Goal: Navigation & Orientation: Find specific page/section

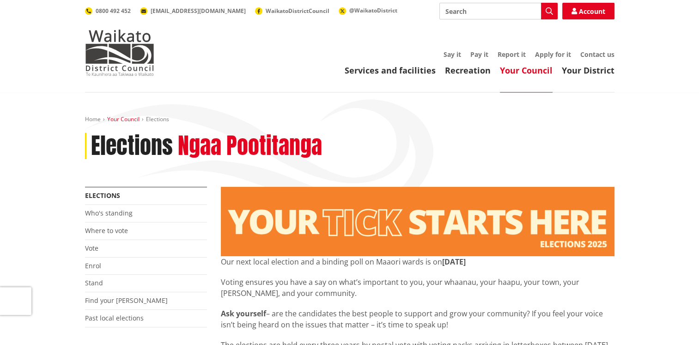
click at [121, 121] on link "Your Council" at bounding box center [123, 119] width 32 height 8
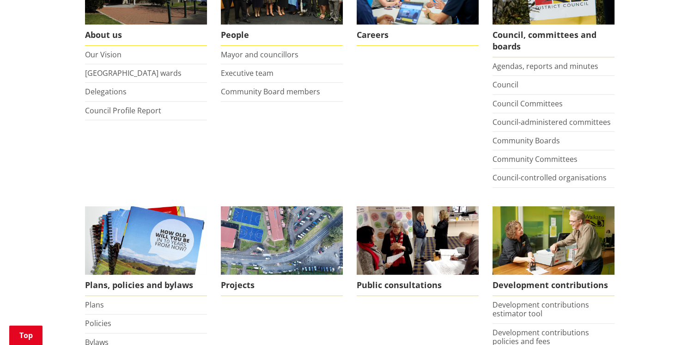
scroll to position [139, 0]
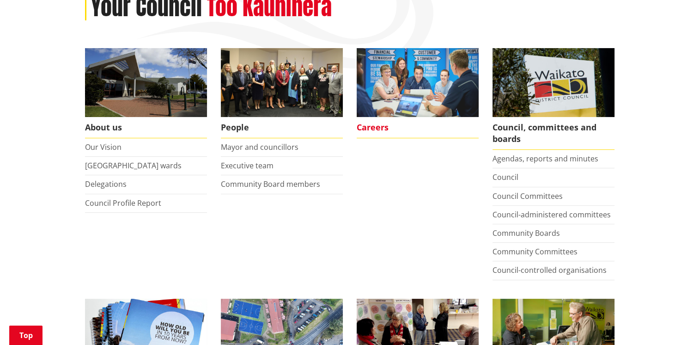
click at [388, 107] on img at bounding box center [418, 82] width 122 height 69
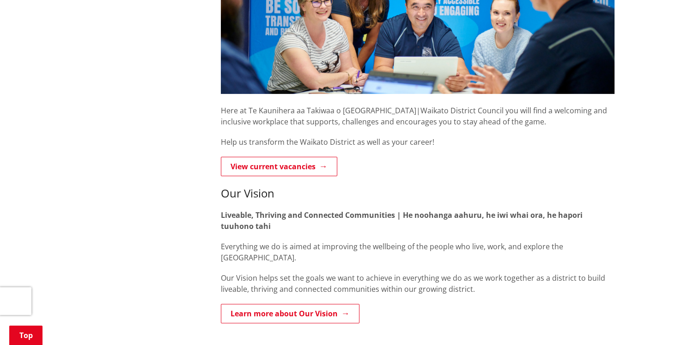
scroll to position [277, 0]
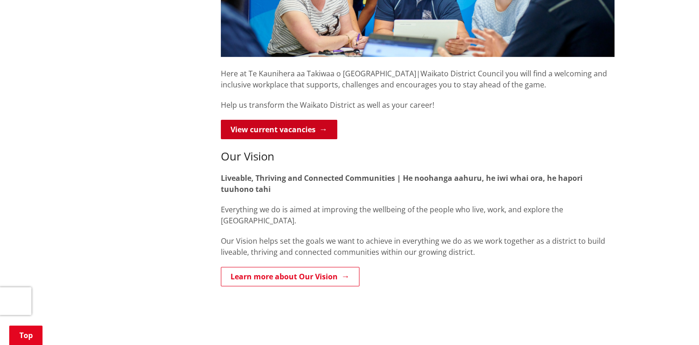
click at [242, 123] on link "View current vacancies" at bounding box center [279, 129] width 116 height 19
